Goal: Transaction & Acquisition: Purchase product/service

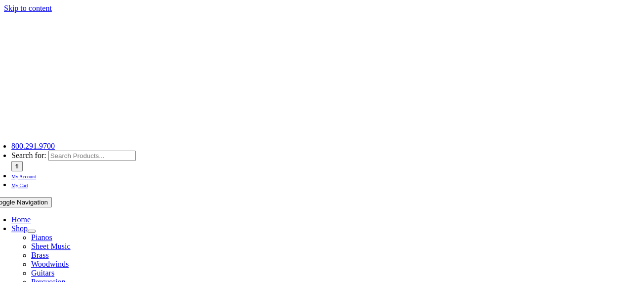
click at [28, 183] on span "My Cart" at bounding box center [19, 185] width 17 height 5
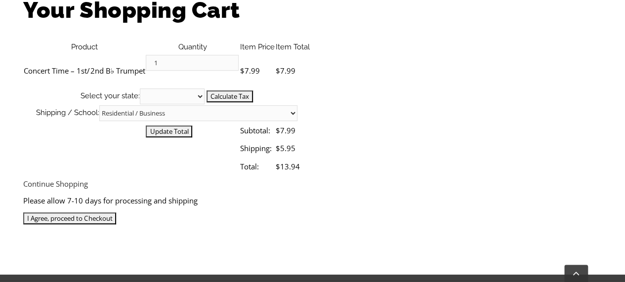
scroll to position [341, 0]
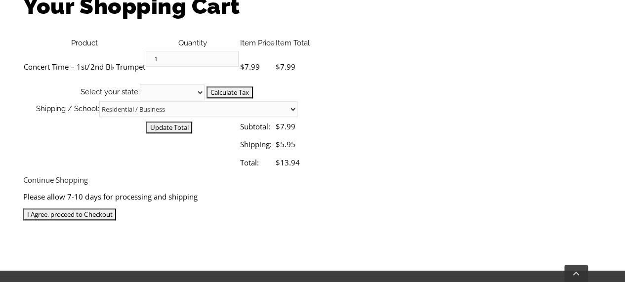
click at [116, 209] on input "I Agree, proceed to Checkout" at bounding box center [69, 215] width 93 height 12
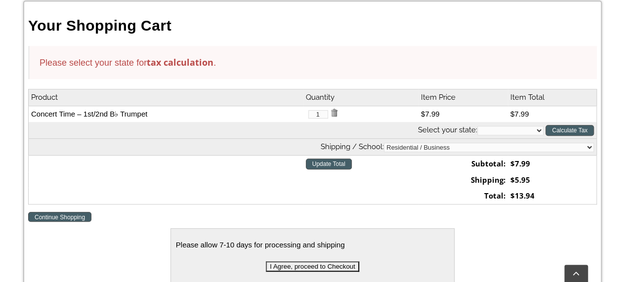
scroll to position [295, 0]
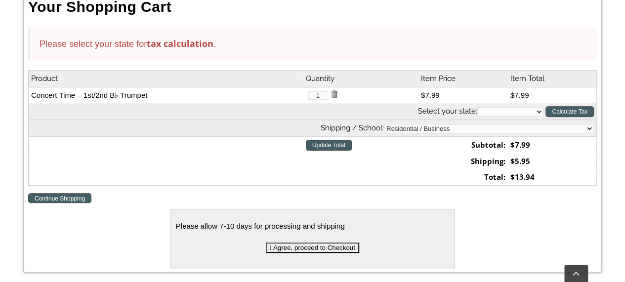
click at [540, 113] on select "Alabama Alaska Arizona Arkansas California Colorado Connecticut Delaware D. C. …" at bounding box center [511, 111] width 66 height 9
select select "PA"
click at [478, 107] on select "Alabama Alaska Arizona Arkansas California Colorado Connecticut Delaware D. C. …" at bounding box center [511, 111] width 66 height 9
click at [563, 110] on input "Calculate Tax" at bounding box center [570, 111] width 48 height 11
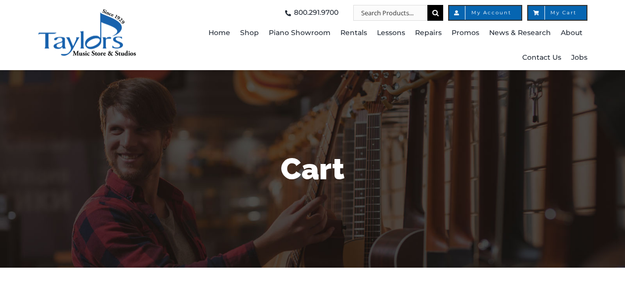
select select "PA"
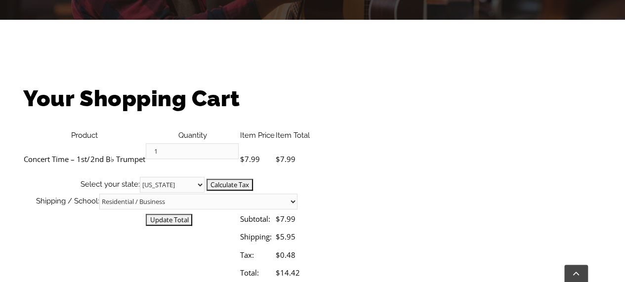
scroll to position [343, 0]
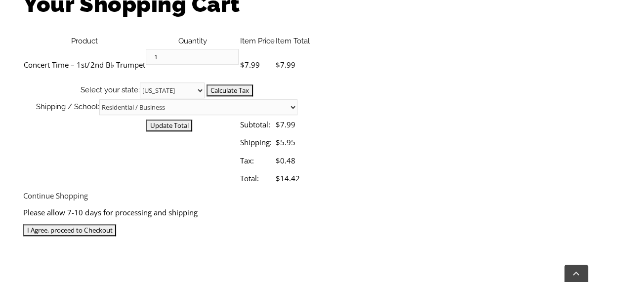
click at [116, 224] on input "I Agree, proceed to Checkout" at bounding box center [69, 230] width 93 height 12
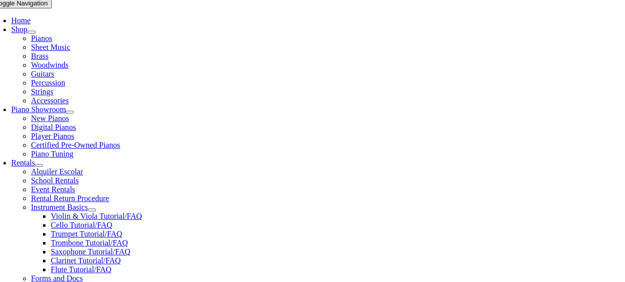
scroll to position [203, 0]
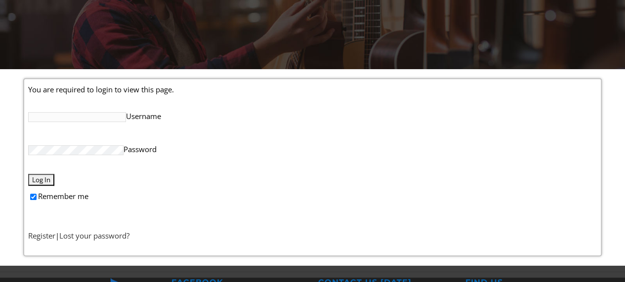
click at [71, 118] on input "Username" at bounding box center [77, 117] width 98 height 10
type input "[EMAIL_ADDRESS][DOMAIN_NAME]"
click at [41, 180] on input "Log In" at bounding box center [41, 180] width 26 height 12
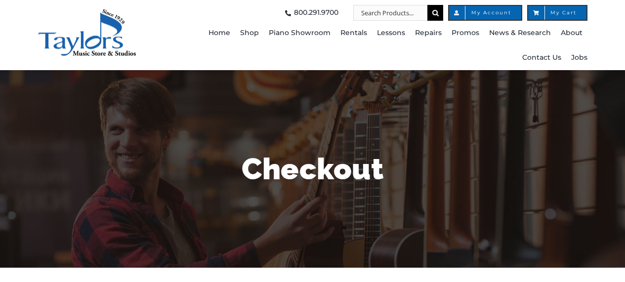
select select
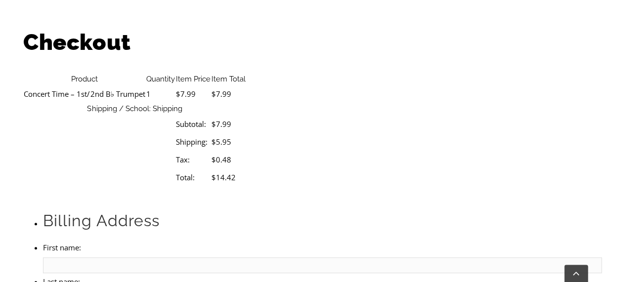
scroll to position [311, 0]
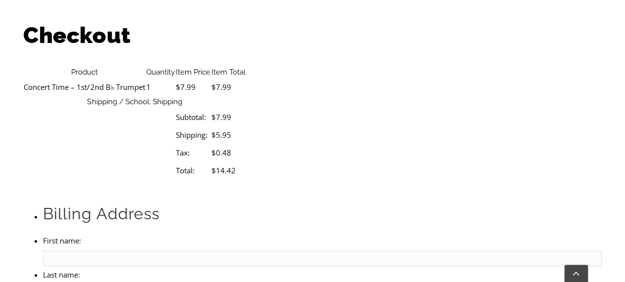
click at [132, 251] on input "First name:" at bounding box center [322, 259] width 559 height 16
type input "[PERSON_NAME]"
type input "Kotras"
type input "[STREET_ADDRESS]"
type input "Media"
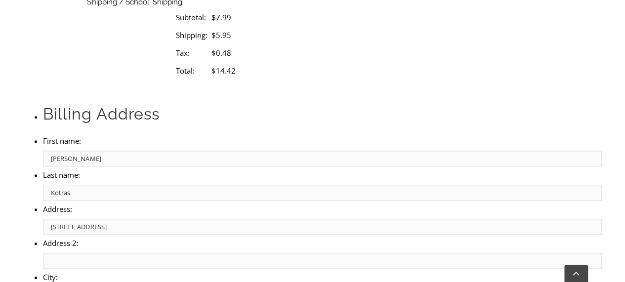
scroll to position [417, 0]
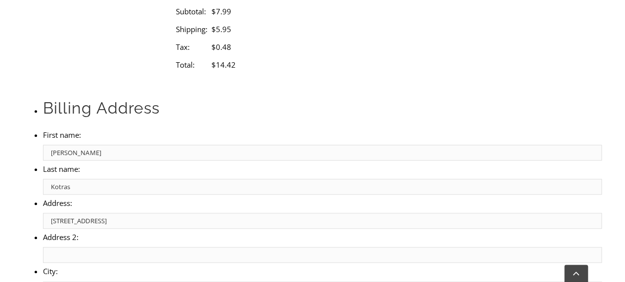
select select "PA"
type input "19063"
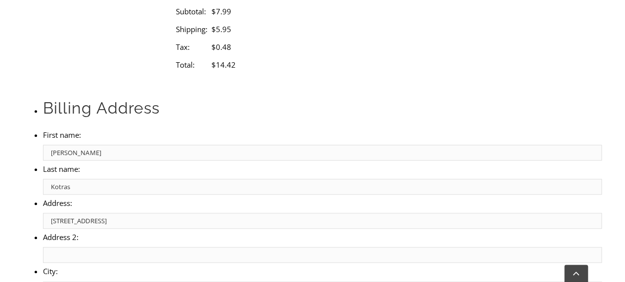
select select "visa"
type input "4862368845324029"
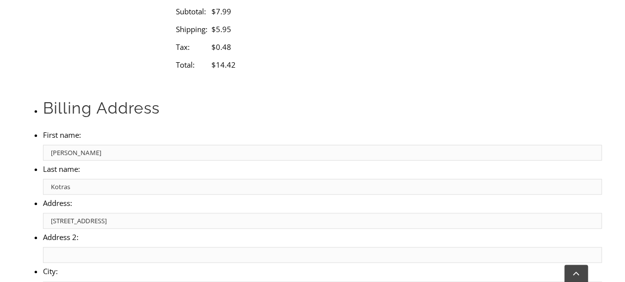
select select "02"
select select "2029"
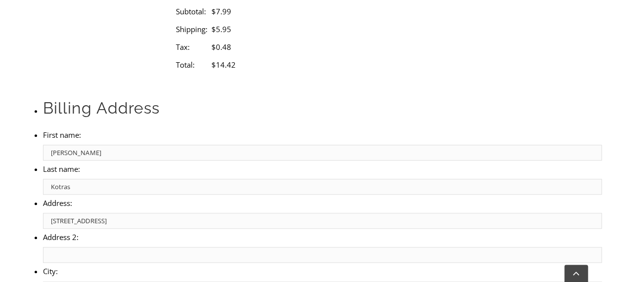
type input "721"
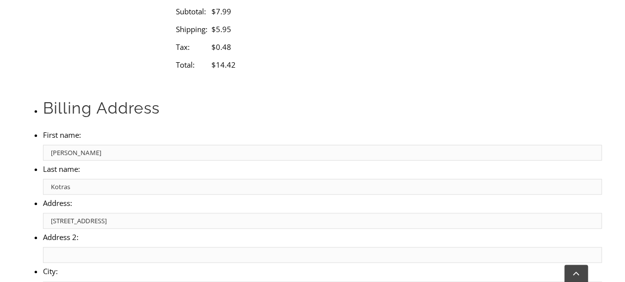
type input "6103166151"
type input "[EMAIL_ADDRESS][DOMAIN_NAME]"
